Goal: Task Accomplishment & Management: Manage account settings

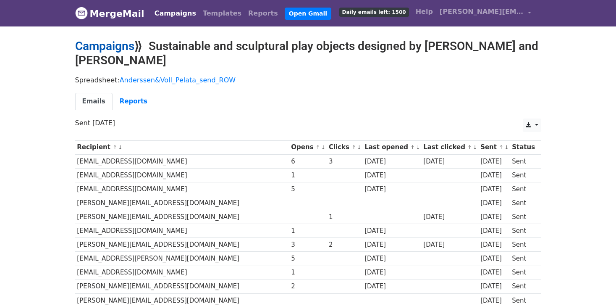
click at [121, 44] on link "Campaigns" at bounding box center [104, 46] width 59 height 14
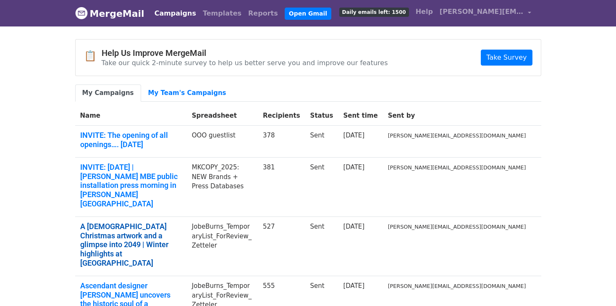
click at [182, 222] on link "A queer Christmas artwork and a glimpse into 2049 | Winter highlights at Museum…" at bounding box center [131, 244] width 102 height 45
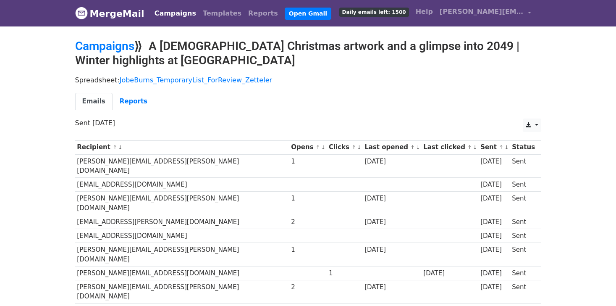
click at [316, 147] on link "↑" at bounding box center [318, 147] width 5 height 6
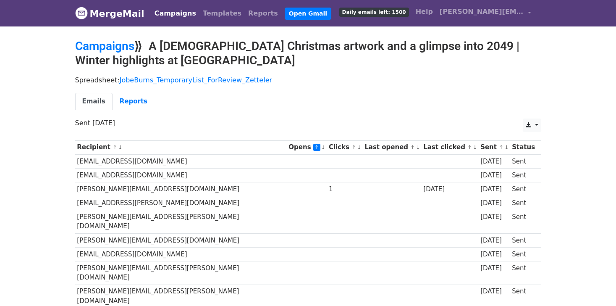
click at [321, 147] on link "↓" at bounding box center [323, 147] width 5 height 6
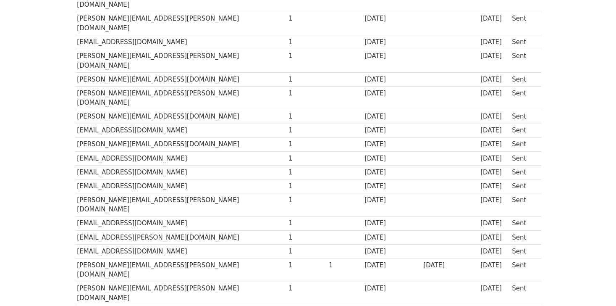
scroll to position [3241, 0]
